Goal: Communication & Community: Share content

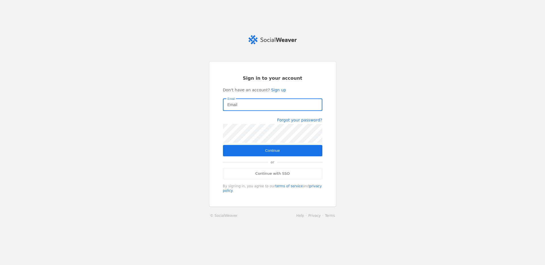
click at [239, 106] on input "Email" at bounding box center [272, 104] width 90 height 7
type input "[EMAIL_ADDRESS][DOMAIN_NAME]"
click at [317, 151] on span "submit" at bounding box center [272, 150] width 99 height 11
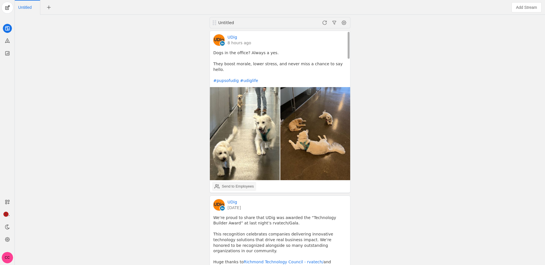
click at [252, 184] on div "Send to Employees" at bounding box center [238, 187] width 32 height 6
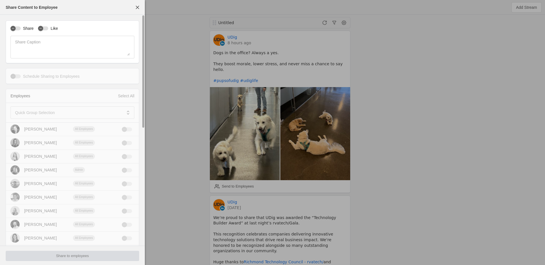
click at [8, 28] on div "Share Like Share Caption" at bounding box center [72, 41] width 133 height 43
click at [18, 29] on div "button" at bounding box center [16, 28] width 10 height 4
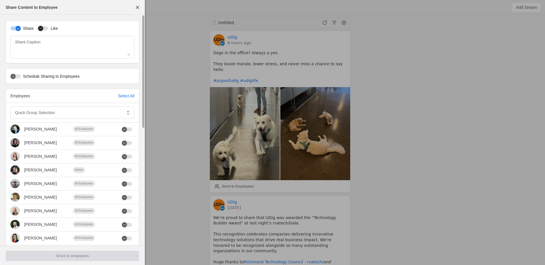
click at [46, 29] on div "button" at bounding box center [43, 28] width 10 height 4
click at [39, 111] on mat-label "Quick Group Selection" at bounding box center [35, 112] width 40 height 7
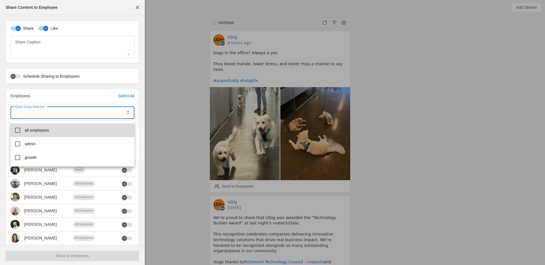
click at [45, 135] on mat-option "all employees" at bounding box center [73, 131] width 124 height 14
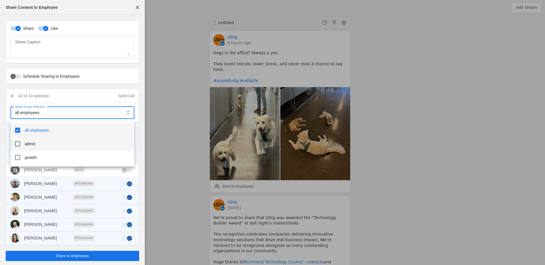
click at [40, 142] on mat-option "admin" at bounding box center [73, 144] width 124 height 14
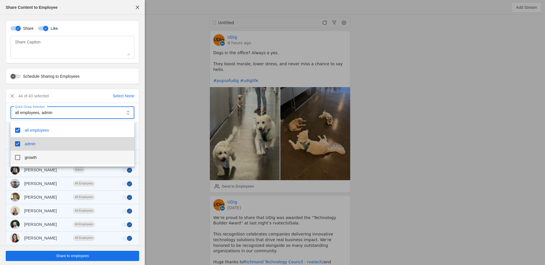
click at [40, 157] on mat-option "growth" at bounding box center [73, 158] width 124 height 14
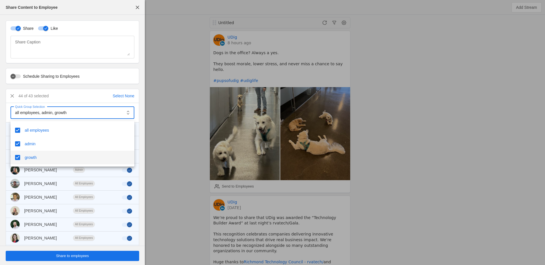
click at [4, 118] on div at bounding box center [272, 132] width 545 height 265
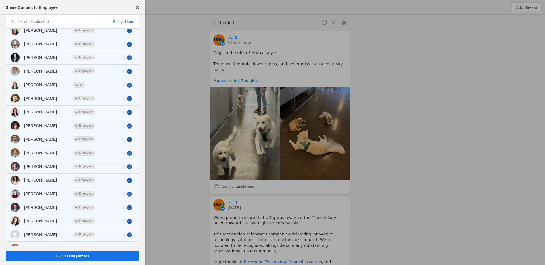
scroll to position [210, 0]
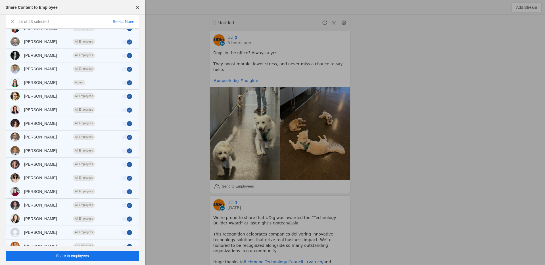
click at [134, 256] on span "undefined" at bounding box center [72, 256] width 133 height 10
